Goal: Register for event/course

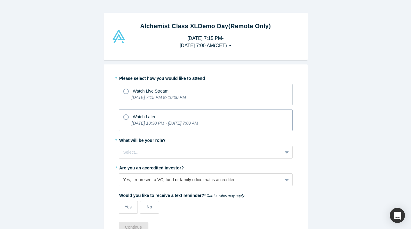
click at [124, 115] on icon at bounding box center [125, 117] width 5 height 5
click at [0, 0] on input "Watch Later [DATE] 10:30 PM - [DATE] 7:00 AM" at bounding box center [0, 0] width 0 height 0
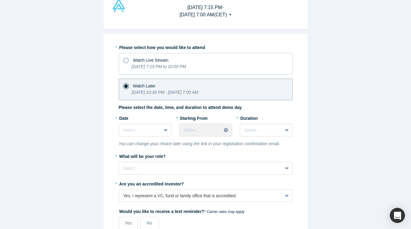
scroll to position [34, 0]
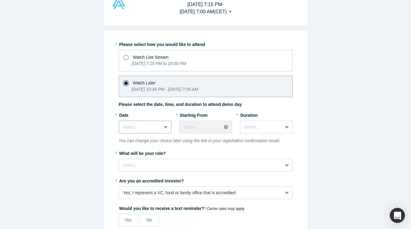
click at [150, 125] on div at bounding box center [140, 128] width 34 height 8
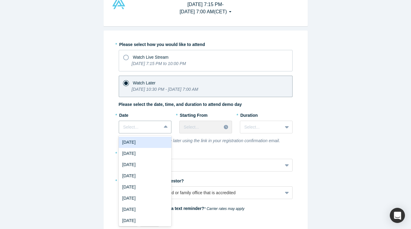
click at [148, 140] on div "[DATE]" at bounding box center [145, 142] width 53 height 11
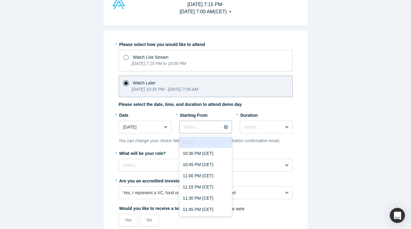
click at [210, 128] on div at bounding box center [200, 128] width 33 height 8
click at [205, 153] on div "10:30 PM (CET)" at bounding box center [205, 153] width 53 height 11
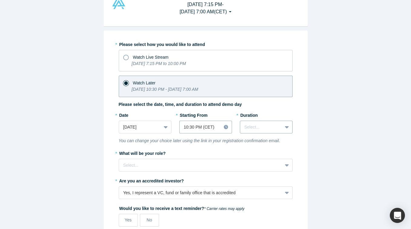
click at [269, 130] on div at bounding box center [262, 128] width 34 height 8
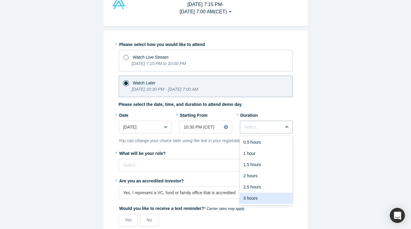
click at [253, 199] on div "3 hours" at bounding box center [266, 198] width 53 height 11
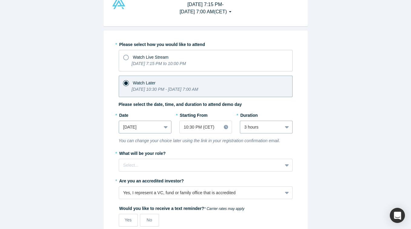
click at [151, 126] on div "[DATE]" at bounding box center [140, 127] width 34 height 6
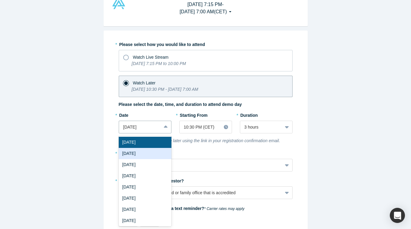
click at [148, 151] on div "[DATE]" at bounding box center [145, 153] width 53 height 11
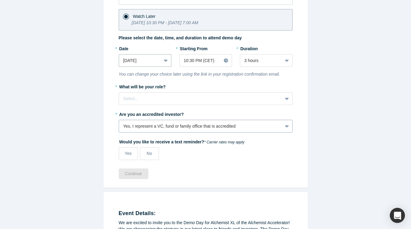
scroll to position [104, 0]
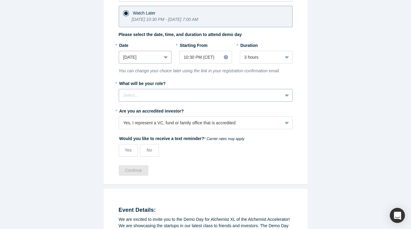
click at [147, 96] on div at bounding box center [200, 96] width 155 height 8
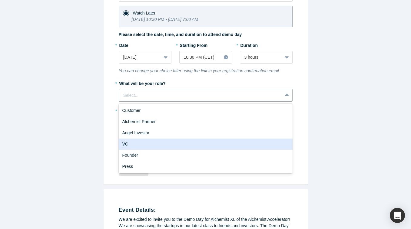
click at [129, 144] on div "VC" at bounding box center [206, 144] width 174 height 11
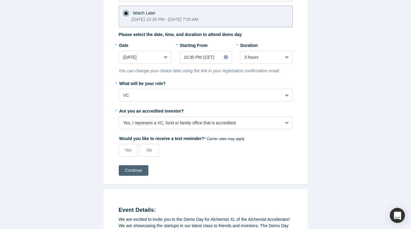
click at [134, 172] on button "Continue" at bounding box center [134, 170] width 30 height 11
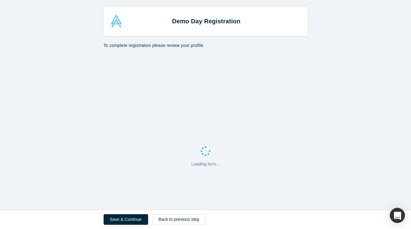
select select "US"
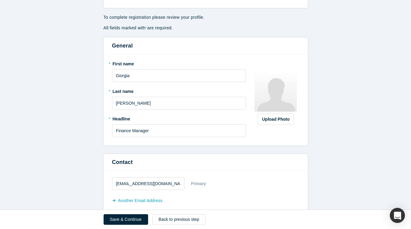
scroll to position [29, 0]
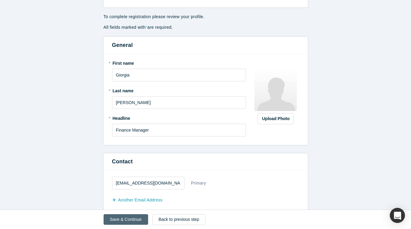
click at [134, 222] on button "Save & Continue" at bounding box center [126, 220] width 45 height 11
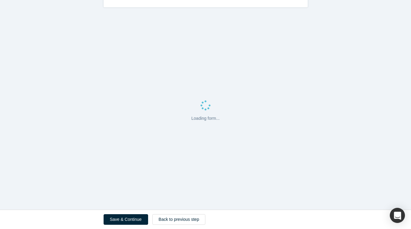
scroll to position [0, 0]
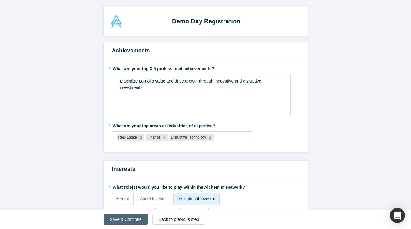
click at [119, 220] on button "Save & Continue" at bounding box center [126, 220] width 45 height 11
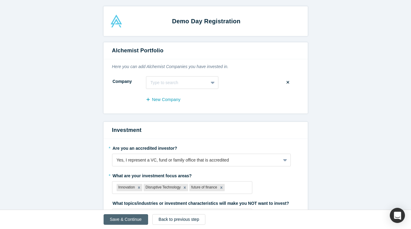
click at [111, 223] on button "Save & Continue" at bounding box center [126, 220] width 45 height 11
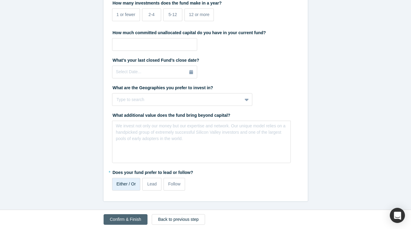
scroll to position [261, 0]
click at [124, 222] on button "Confirm & Finish" at bounding box center [126, 220] width 44 height 11
